Goal: Obtain resource: Download file/media

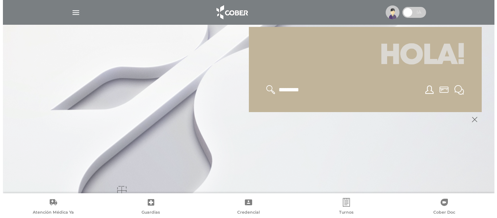
scroll to position [87, 0]
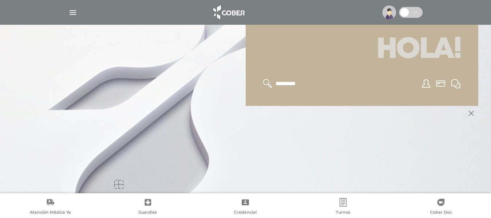
click at [73, 13] on img "button" at bounding box center [72, 12] width 9 height 9
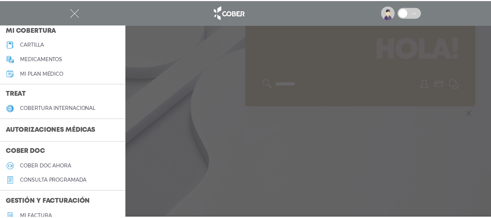
scroll to position [109, 0]
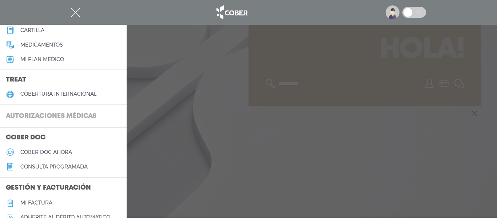
click at [53, 116] on h3 "Autorizaciones médicas" at bounding box center [51, 116] width 102 height 14
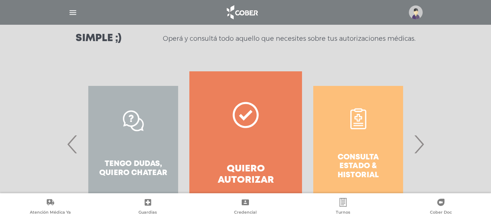
scroll to position [109, 0]
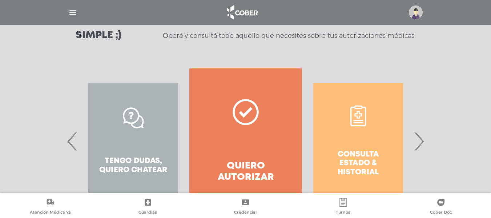
click at [420, 143] on span "›" at bounding box center [419, 140] width 14 height 39
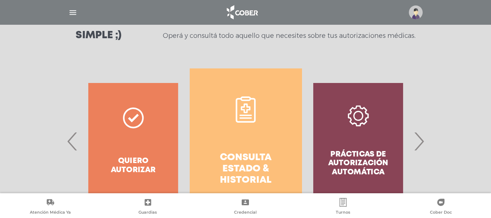
click at [251, 109] on icon at bounding box center [246, 109] width 26 height 26
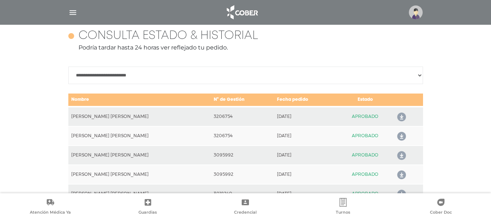
scroll to position [323, 0]
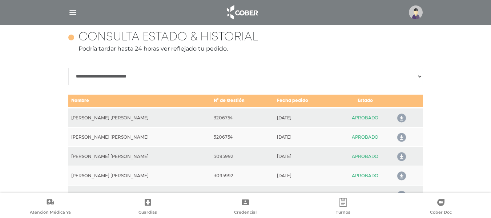
click at [397, 117] on icon at bounding box center [401, 118] width 12 height 12
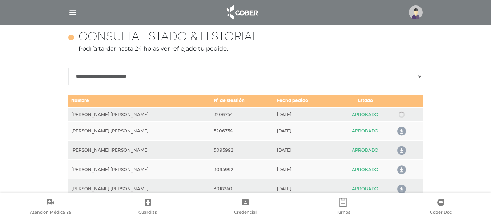
click at [397, 115] on link at bounding box center [402, 115] width 12 height 0
